Goal: Information Seeking & Learning: Find specific fact

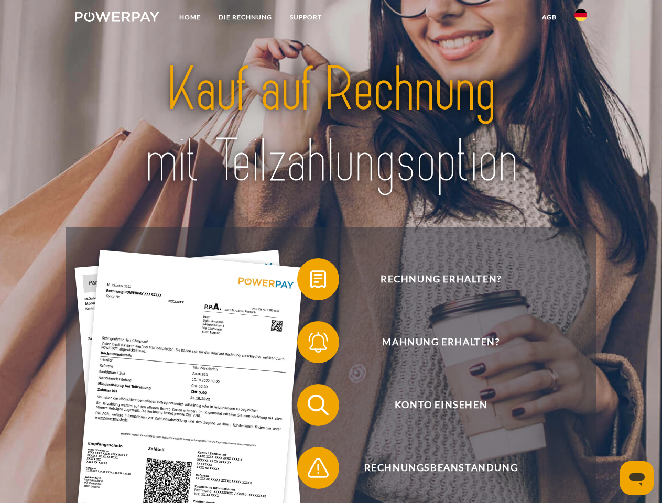
click at [117, 18] on img at bounding box center [117, 17] width 84 height 10
click at [581, 18] on img at bounding box center [580, 15] width 13 height 13
click at [549, 17] on link "agb" at bounding box center [549, 17] width 32 height 19
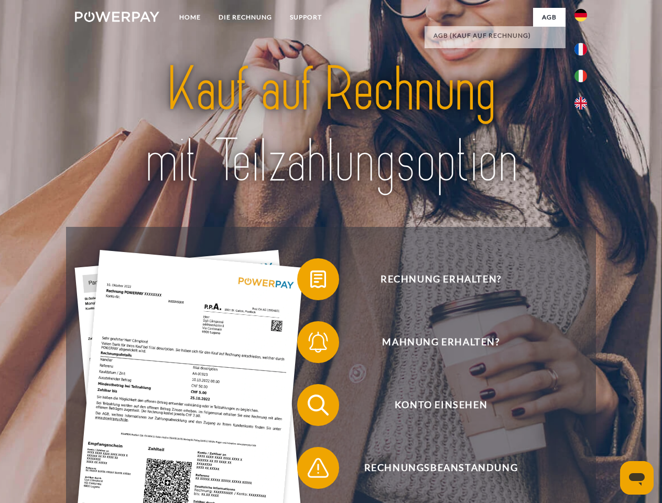
click at [310, 281] on span at bounding box center [302, 279] width 52 height 52
click at [310, 344] on span at bounding box center [302, 342] width 52 height 52
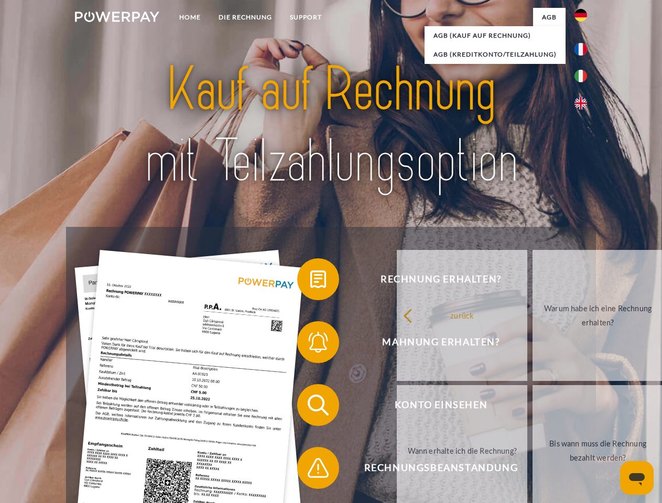
click at [532, 407] on link "Bis wann muss die Rechnung bezahlt werden?" at bounding box center [597, 450] width 130 height 131
click at [532, 470] on link "Bis wann muss die Rechnung bezahlt werden?" at bounding box center [597, 450] width 130 height 131
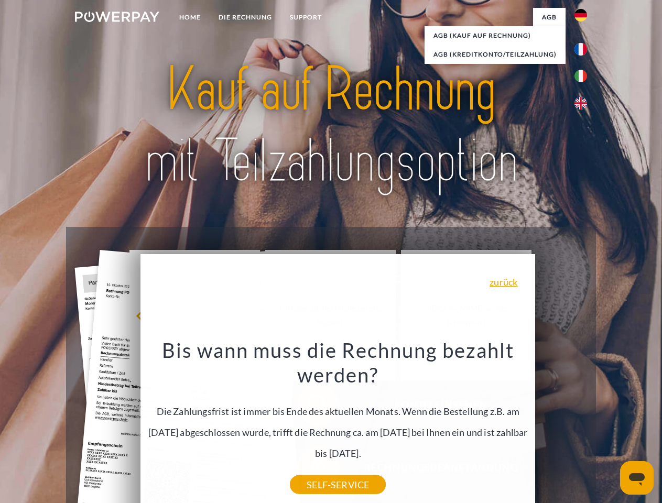
click at [637, 478] on icon "Messaging-Fenster öffnen" at bounding box center [637, 479] width 16 height 13
